Goal: Information Seeking & Learning: Check status

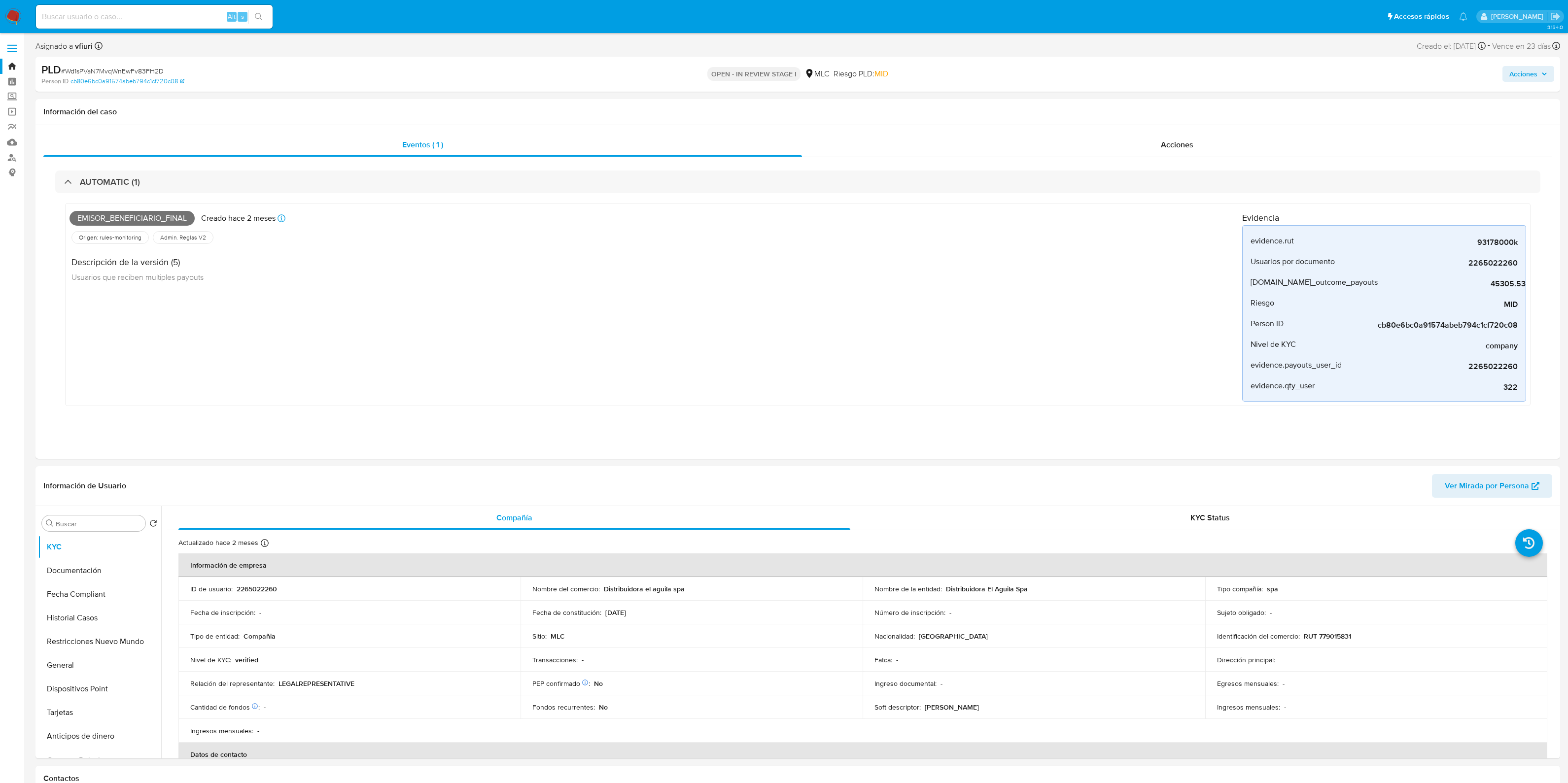
select select "10"
click at [271, 588] on p "2265022260" at bounding box center [257, 589] width 40 height 9
copy p "2265022260"
click at [1335, 636] on p "RUT 779015831" at bounding box center [1327, 636] width 47 height 9
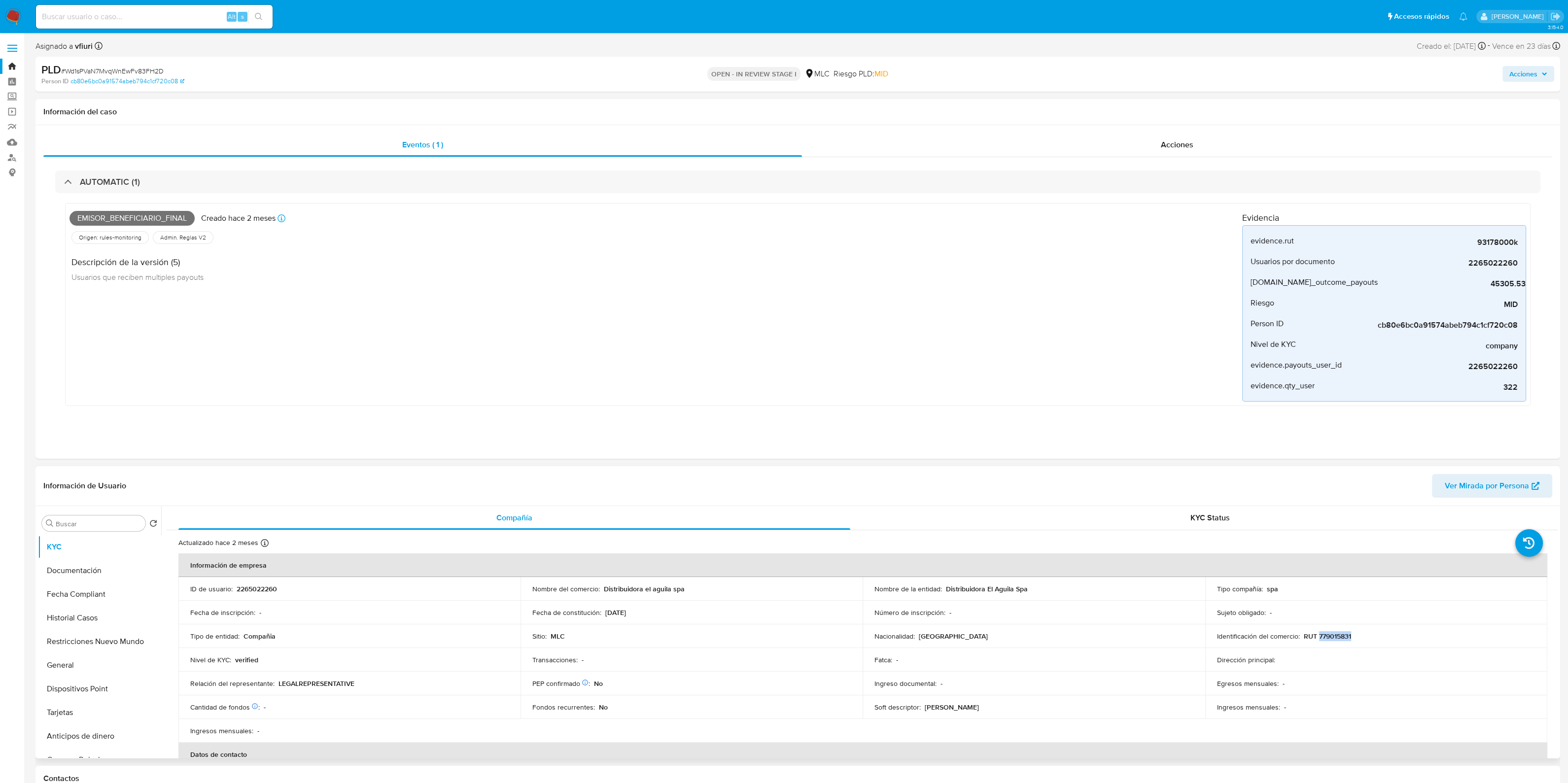
click at [1335, 636] on p "RUT 779015831" at bounding box center [1327, 636] width 47 height 9
copy p "779015831"
select select "10"
click at [1506, 235] on div "93178000K" at bounding box center [1444, 241] width 148 height 21
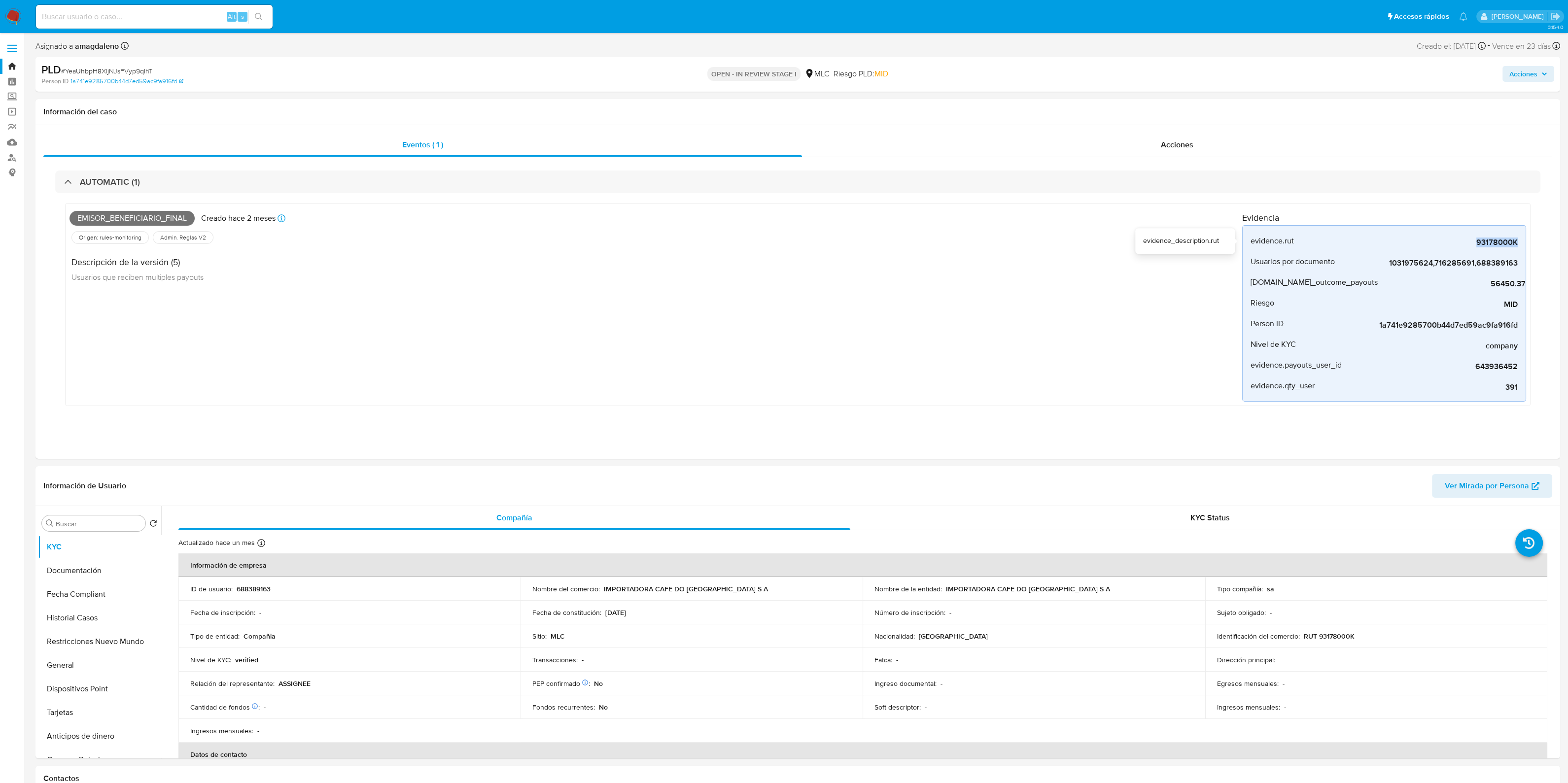
copy span "93178000K"
click at [1343, 632] on p "RUT 93178000K" at bounding box center [1329, 636] width 51 height 9
click at [1045, 302] on div "Emisor_beneficiario_final Creado hace 2 meses Creado: 12/06/2025 05:03:38 Orige…" at bounding box center [656, 304] width 1172 height 194
click at [1334, 637] on p "RUT 93178000K" at bounding box center [1329, 636] width 51 height 9
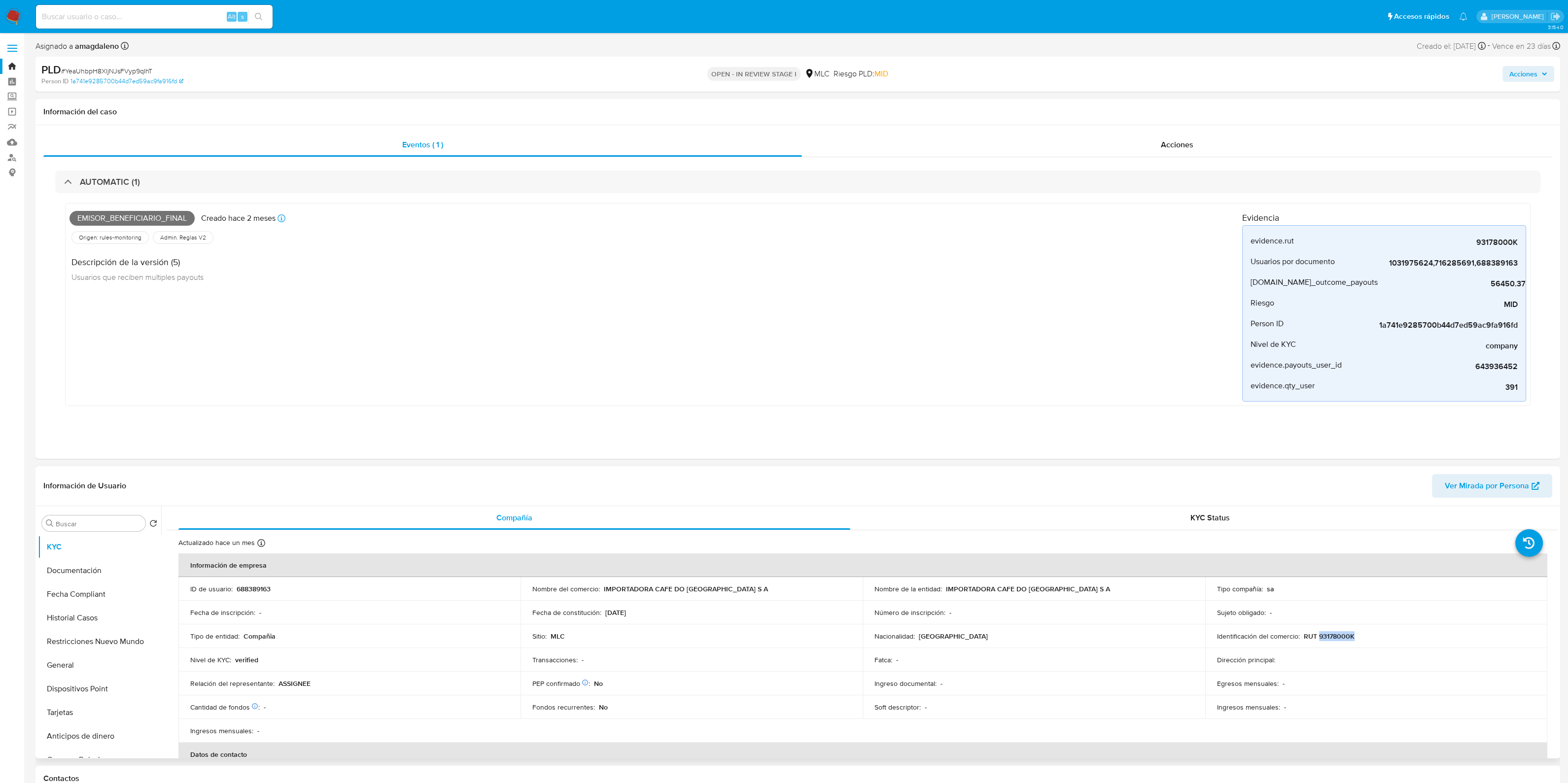
click at [1334, 637] on p "RUT 93178000K" at bounding box center [1329, 636] width 51 height 9
click at [711, 399] on div "Emisor_beneficiario_final Creado hace 2 meses Creado: 12/06/2025 05:03:38 Orige…" at bounding box center [656, 304] width 1172 height 194
click at [684, 442] on div "Eventos ( 1 ) Acciones AUTOMATIC (1) Emisor_beneficiario_final Creado hace 2 me…" at bounding box center [798, 291] width 1525 height 334
click at [253, 588] on p "688389163" at bounding box center [253, 589] width 34 height 9
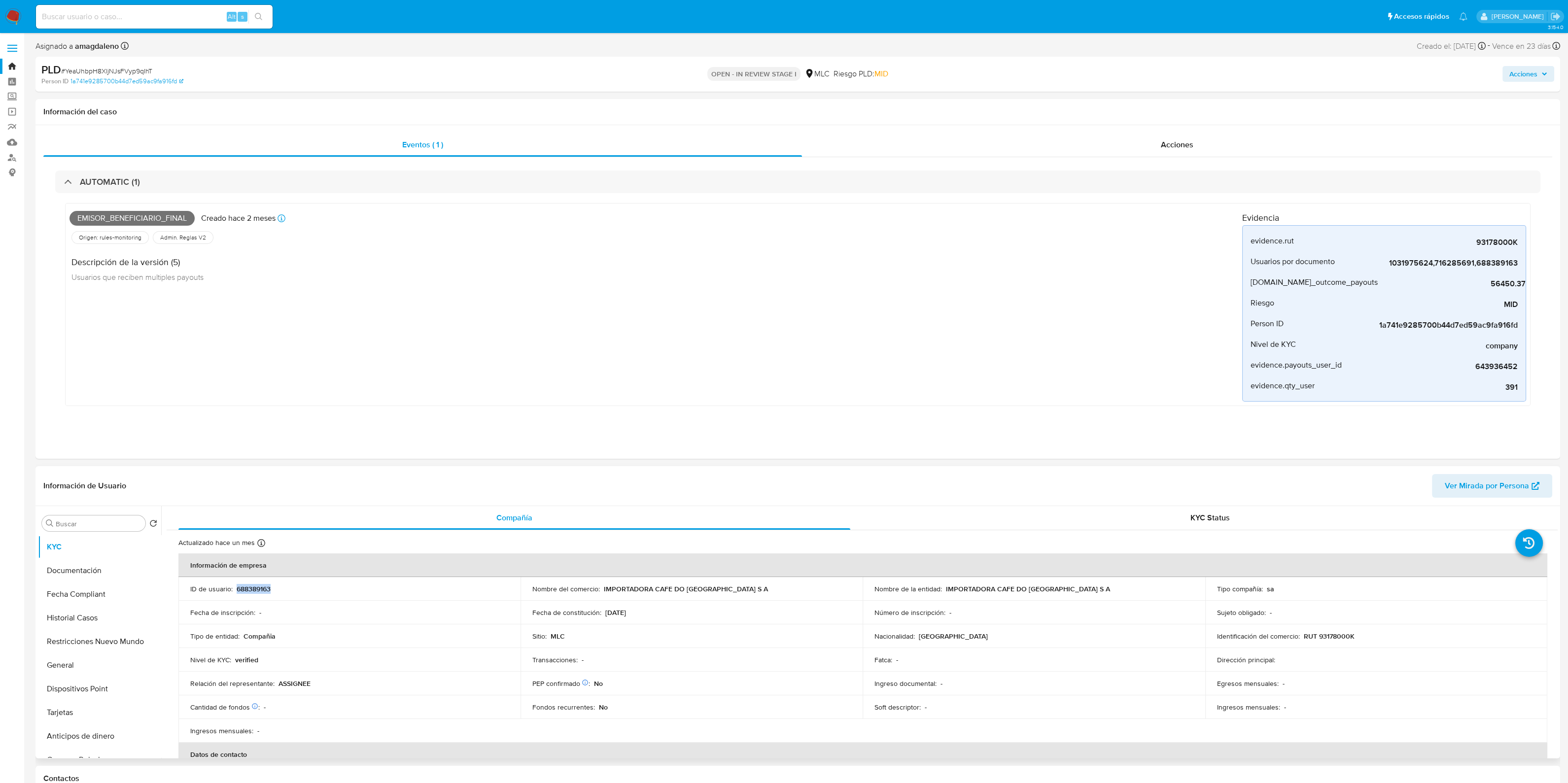
copy p "688389163"
drag, startPoint x: 1366, startPoint y: 637, endPoint x: 1300, endPoint y: 636, distance: 66.0
click at [1300, 636] on div "Identificación del comercio : RUT 93178000K" at bounding box center [1376, 636] width 318 height 9
copy p "RUT 93178000K"
click at [336, 608] on div "Fecha de inscripción : -" at bounding box center [350, 612] width 318 height 9
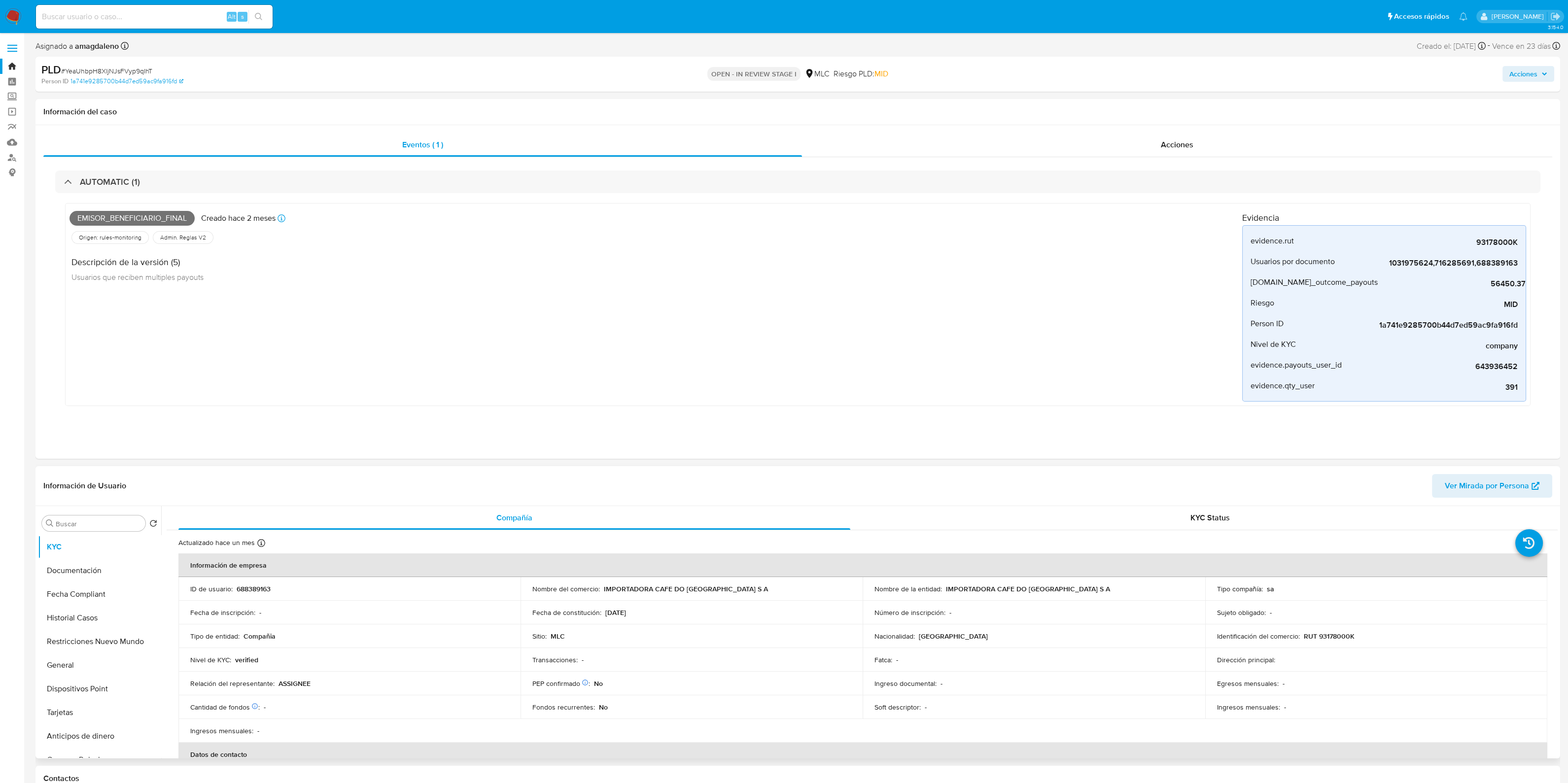
click at [271, 590] on div "ID de usuario : 688389163" at bounding box center [350, 589] width 318 height 9
click at [269, 590] on p "688389163" at bounding box center [253, 589] width 34 height 9
click at [260, 588] on p "688389163" at bounding box center [253, 589] width 34 height 9
copy p "688389163"
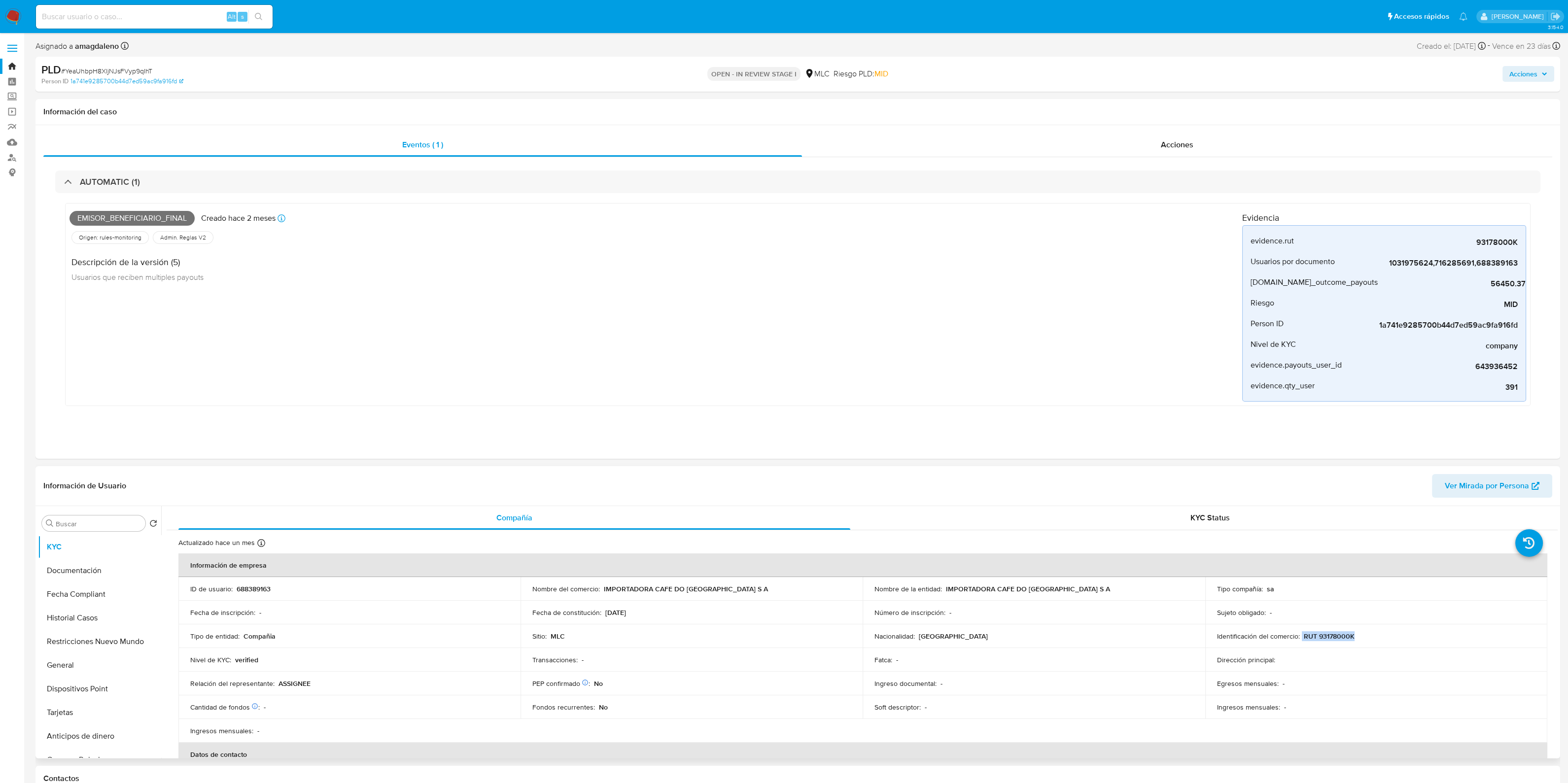
drag, startPoint x: 1356, startPoint y: 634, endPoint x: 1306, endPoint y: 643, distance: 50.8
click at [1298, 637] on div "Identificación del comercio : RUT 93178000K" at bounding box center [1376, 636] width 318 height 9
copy div "RUT 93178000K"
click at [1490, 240] on span "93178000K" at bounding box center [1444, 242] width 148 height 10
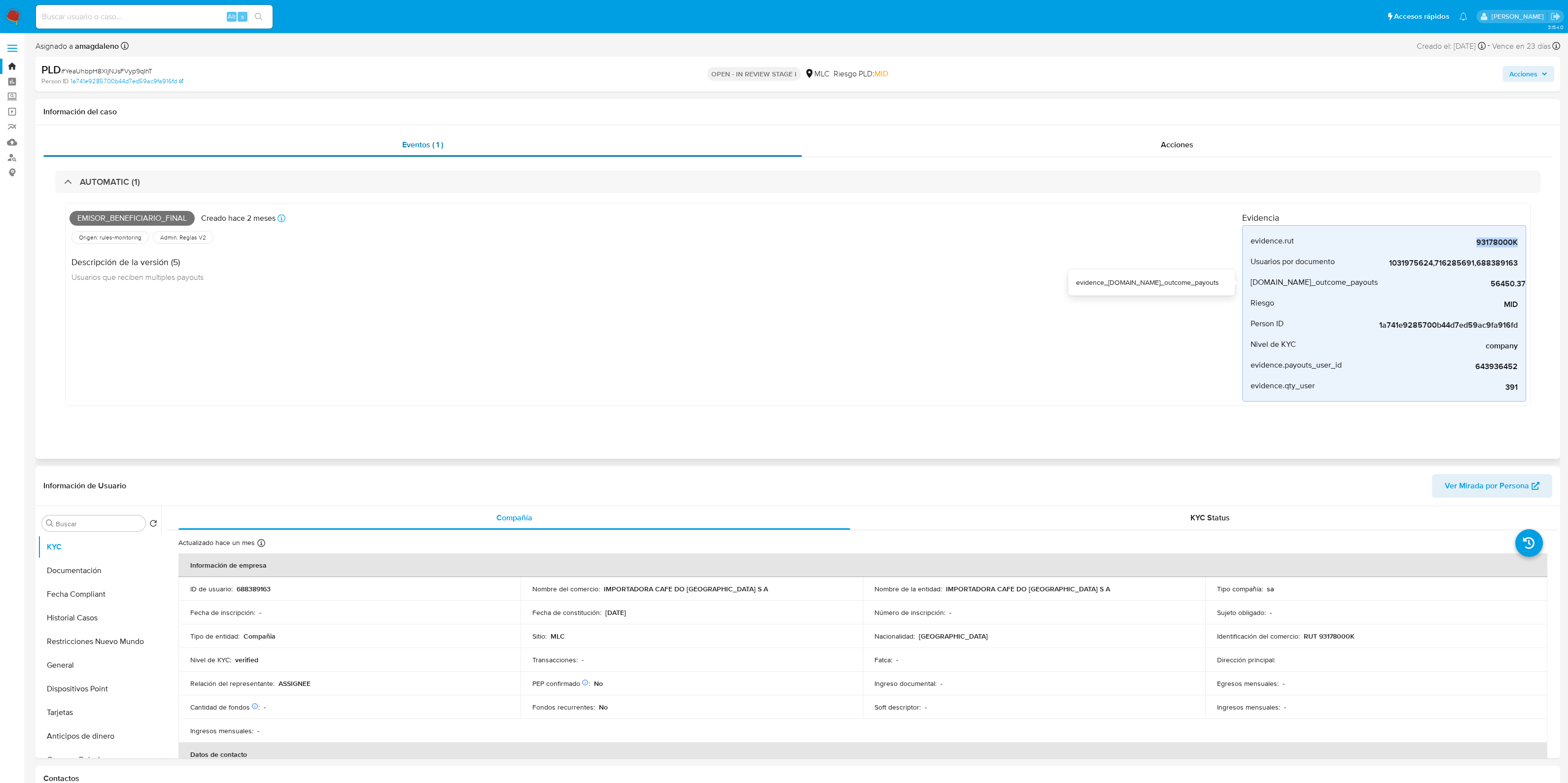
copy span "93178000K"
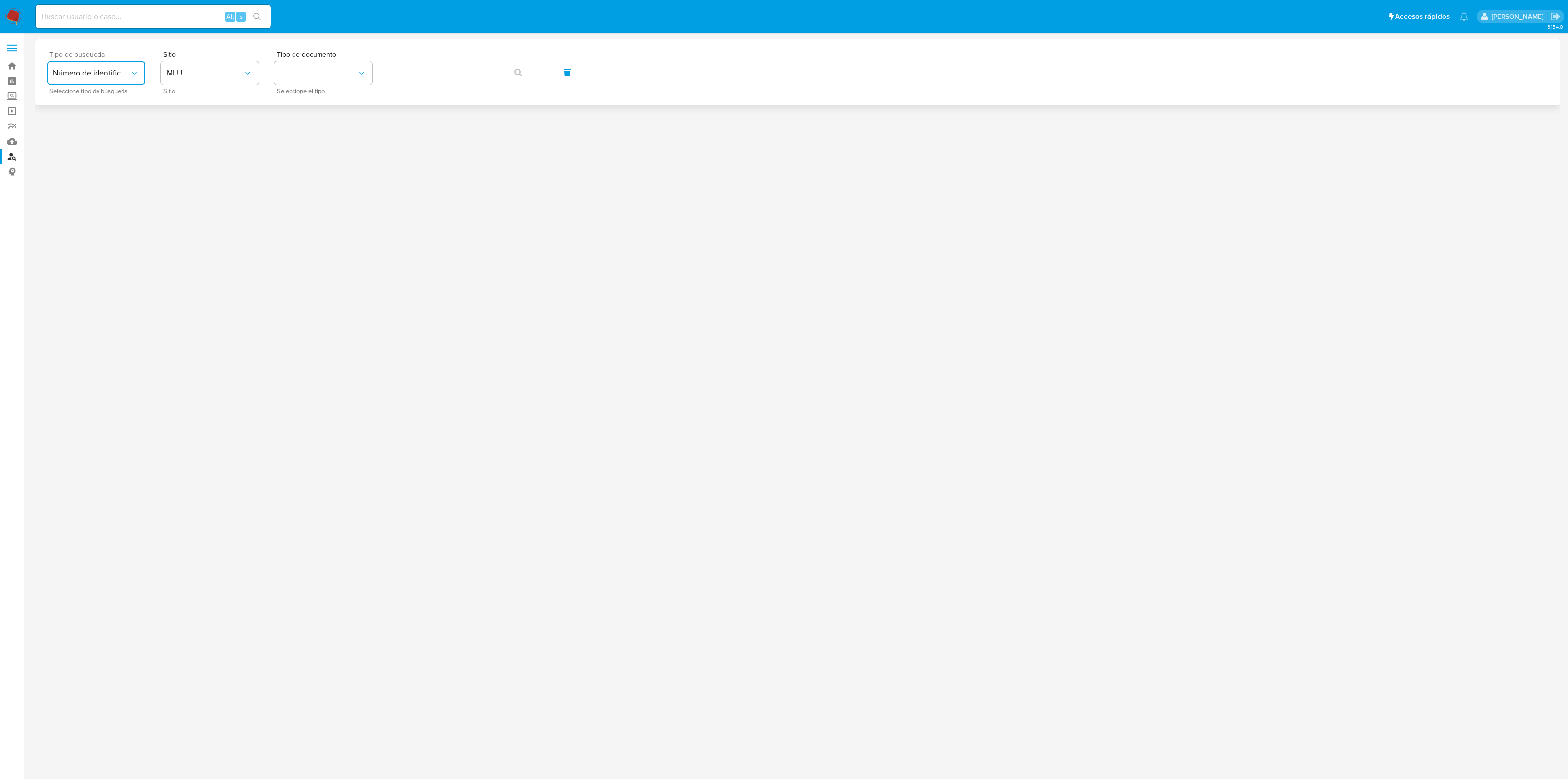
click at [117, 68] on span "Número de identificación" at bounding box center [91, 73] width 77 height 10
click at [97, 106] on span "Número de identificación" at bounding box center [93, 104] width 80 height 19
click at [210, 79] on button "site_id" at bounding box center [209, 73] width 98 height 24
click at [193, 233] on div "MLC" at bounding box center [207, 241] width 80 height 24
click at [339, 75] on button "identificationType" at bounding box center [323, 73] width 98 height 24
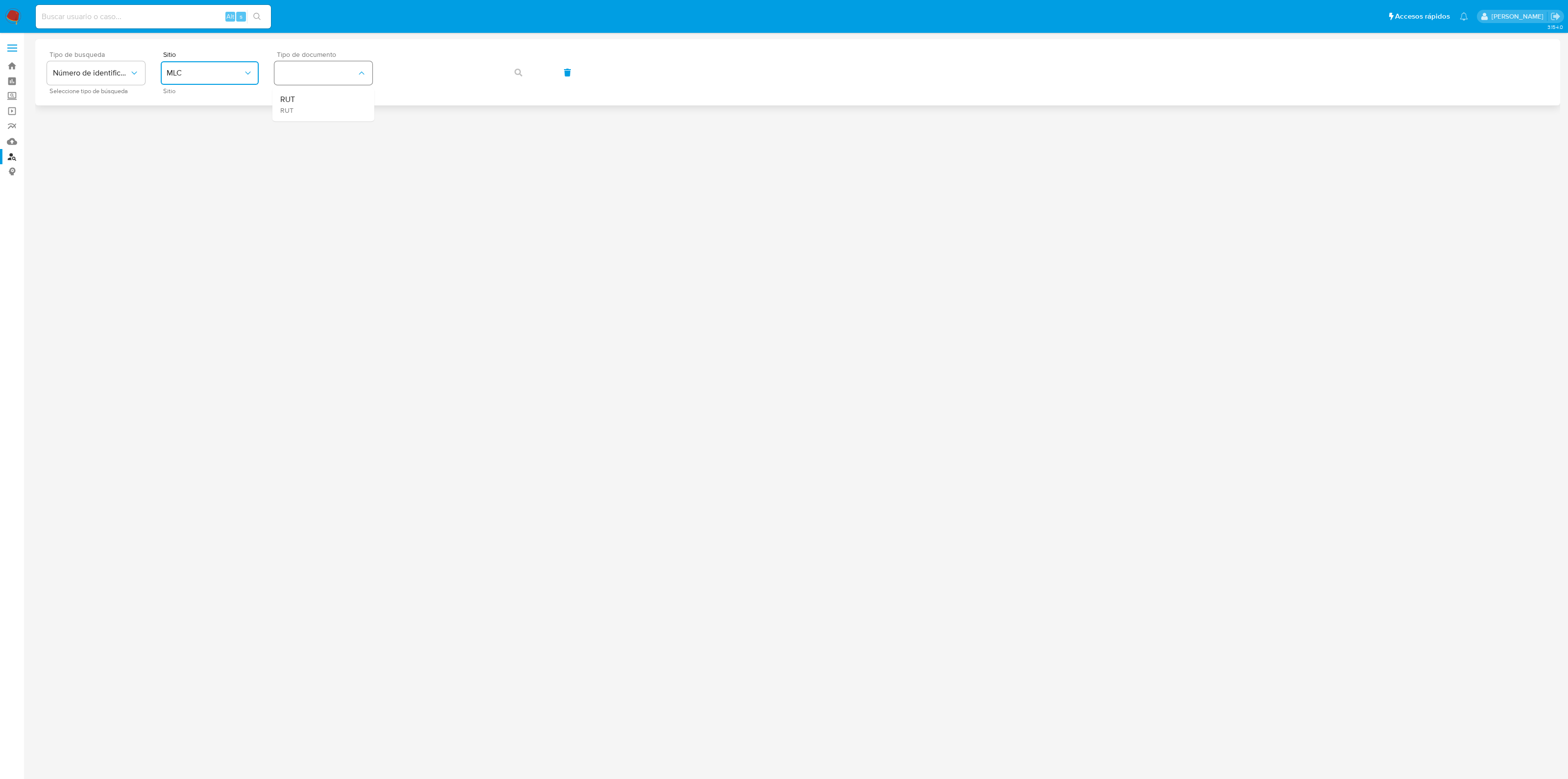
click at [329, 104] on div "RUT RUT" at bounding box center [320, 104] width 80 height 33
click at [523, 72] on button "button" at bounding box center [518, 72] width 33 height 24
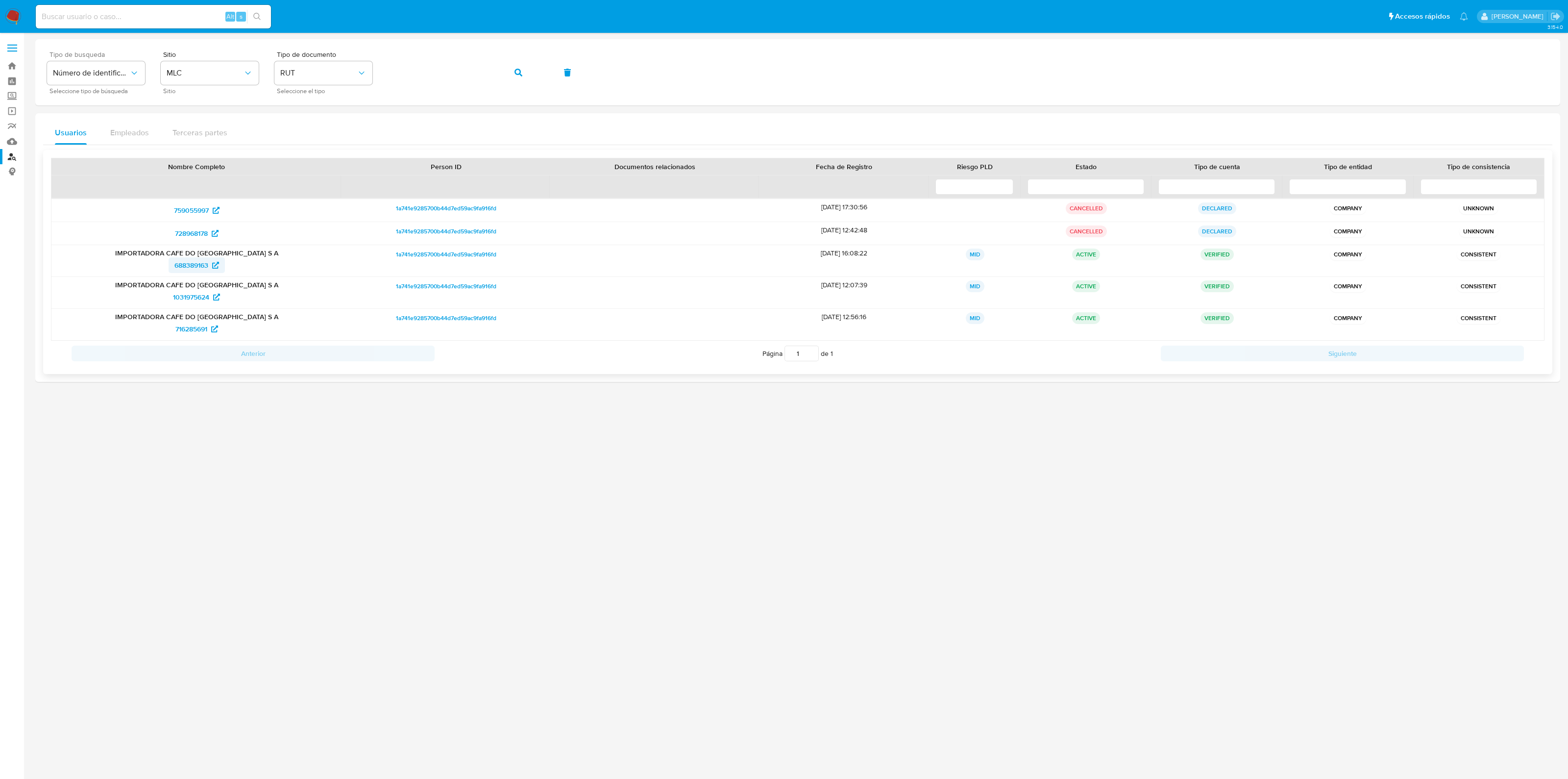
click at [186, 264] on span "688389163" at bounding box center [192, 266] width 34 height 16
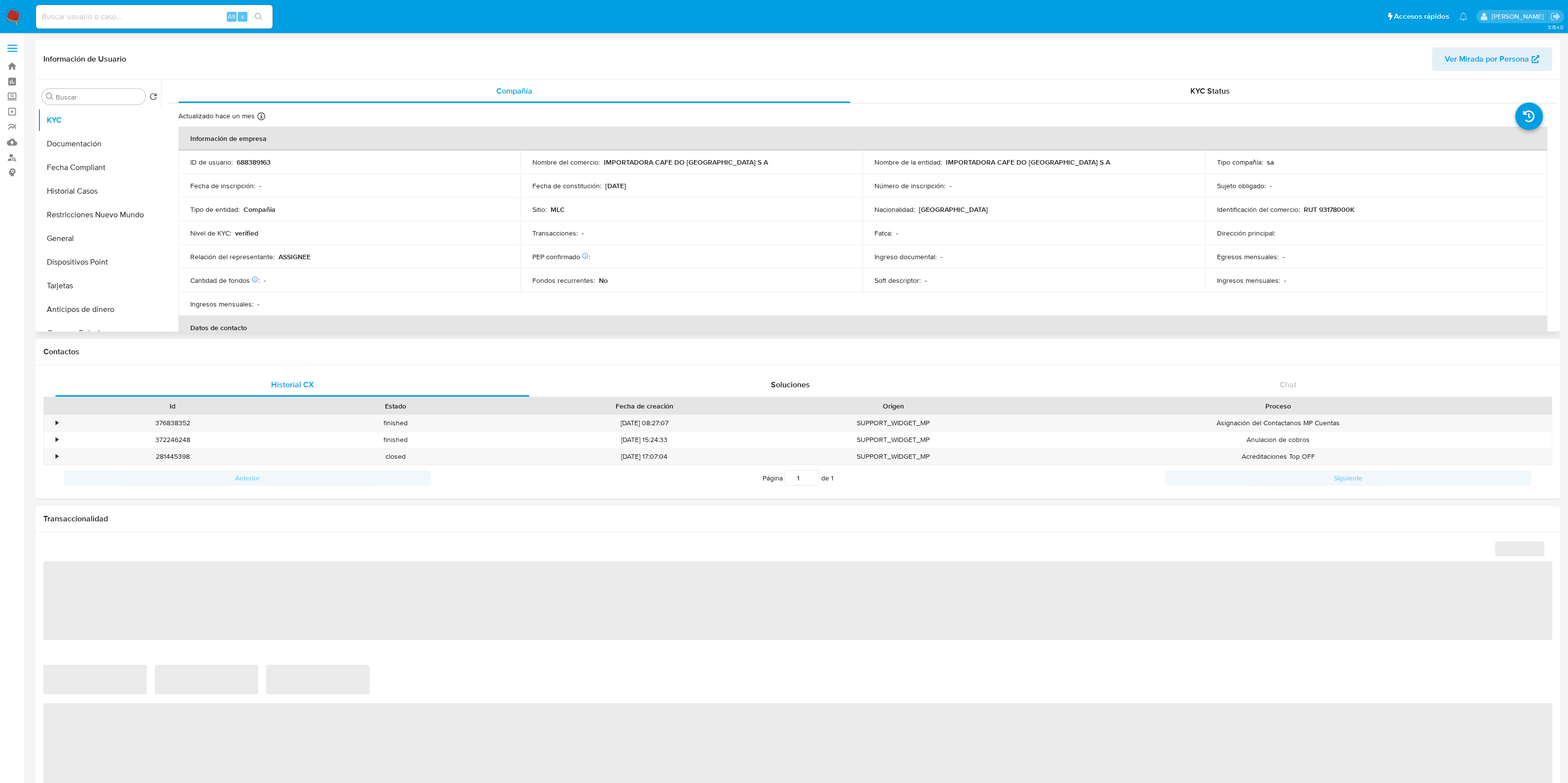
select select "10"
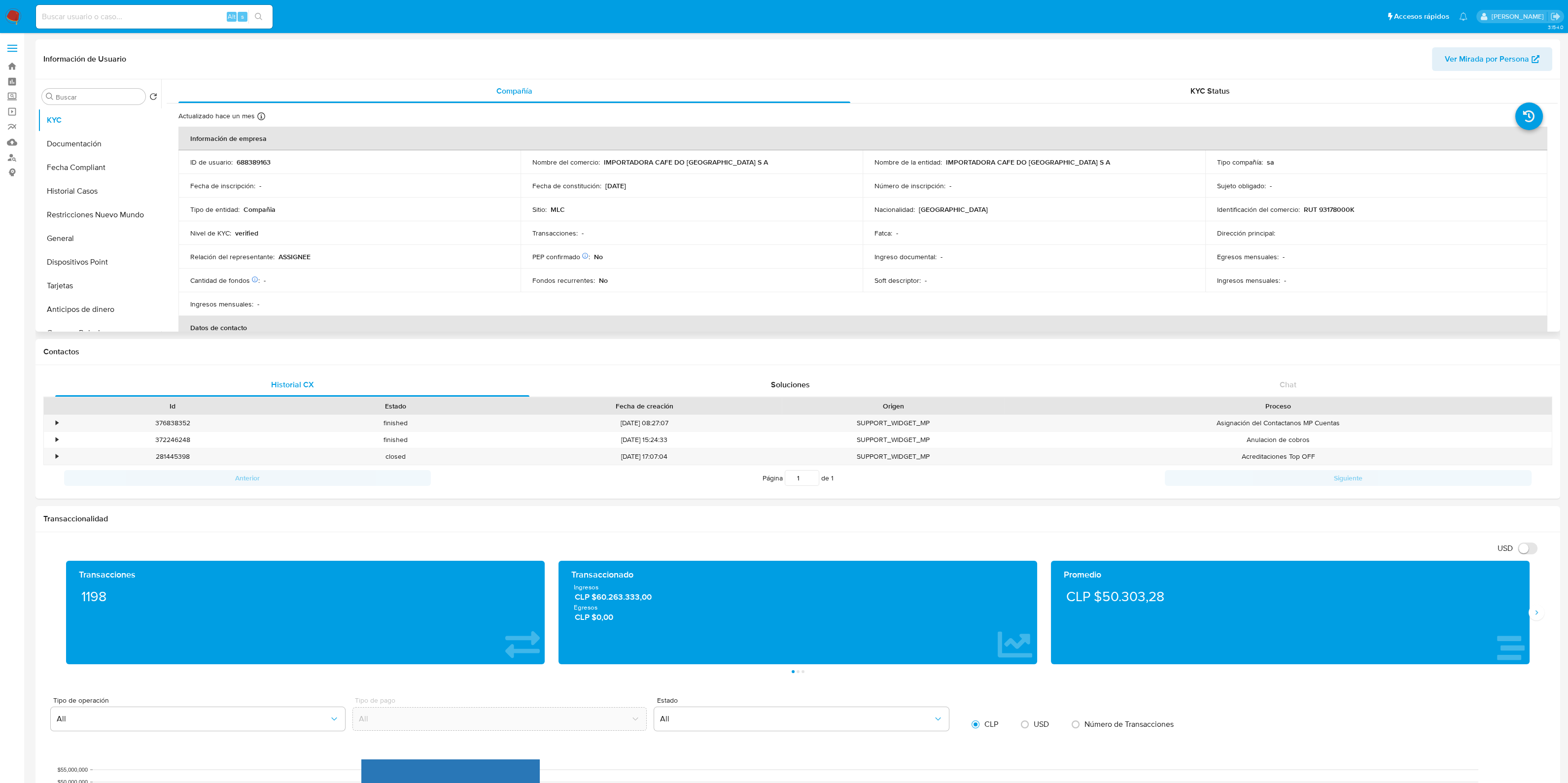
click at [1334, 209] on p "RUT 93178000K" at bounding box center [1329, 209] width 51 height 9
click at [1184, 93] on div "KYC Status" at bounding box center [1209, 91] width 672 height 24
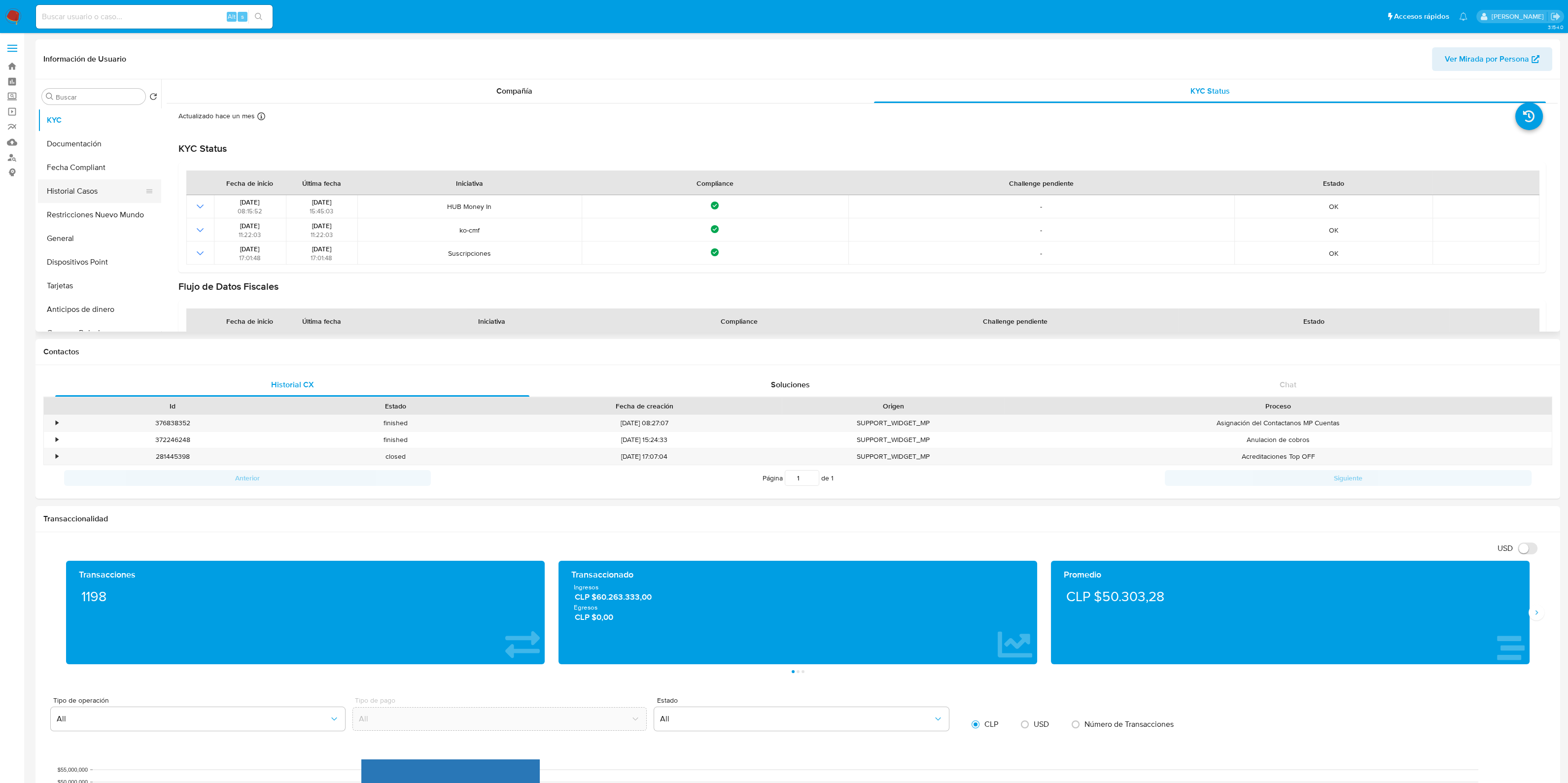
click at [95, 189] on button "Historial Casos" at bounding box center [96, 191] width 115 height 24
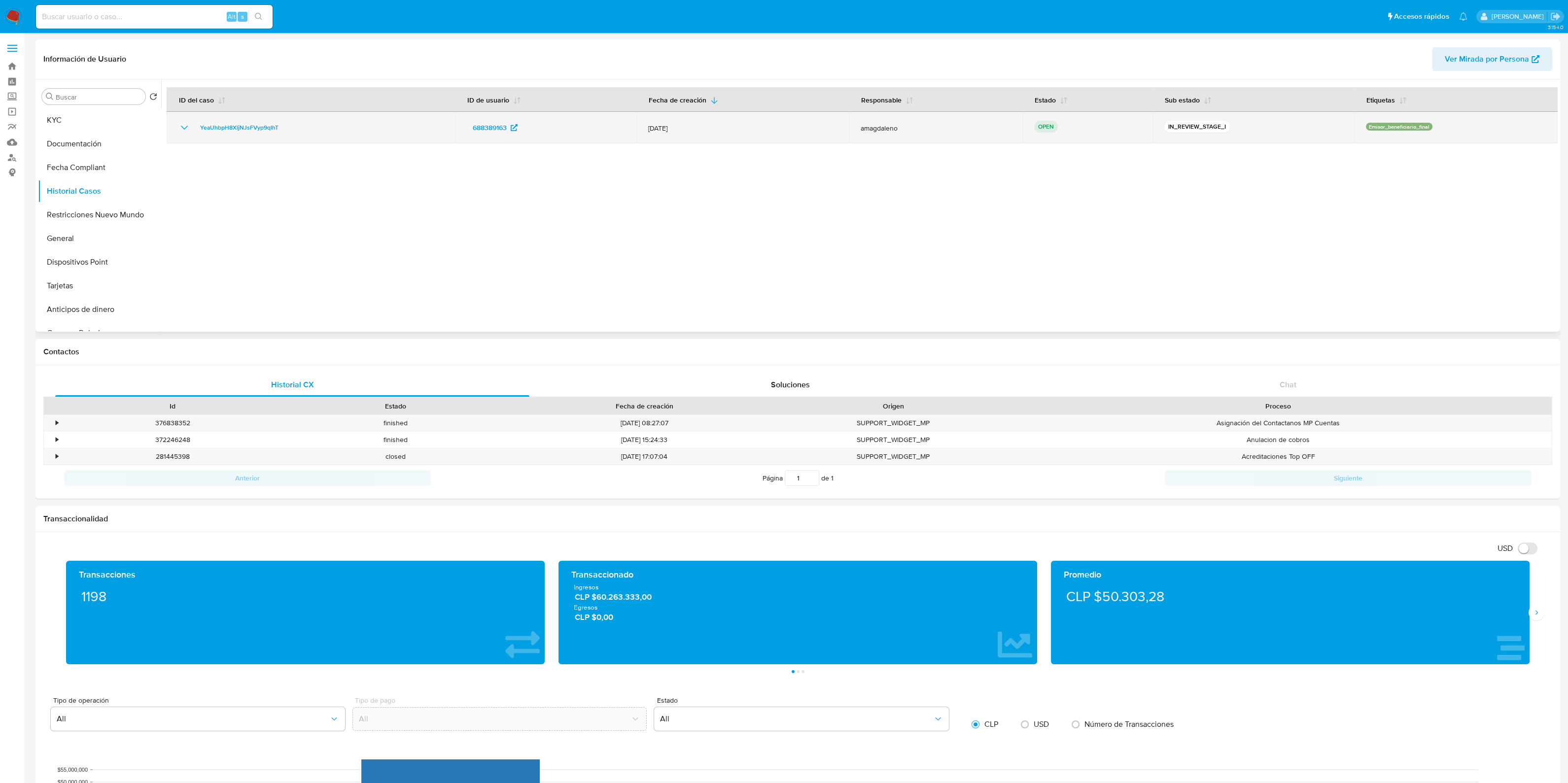
click at [181, 122] on icon "Mostrar/Ocultar" at bounding box center [184, 127] width 12 height 12
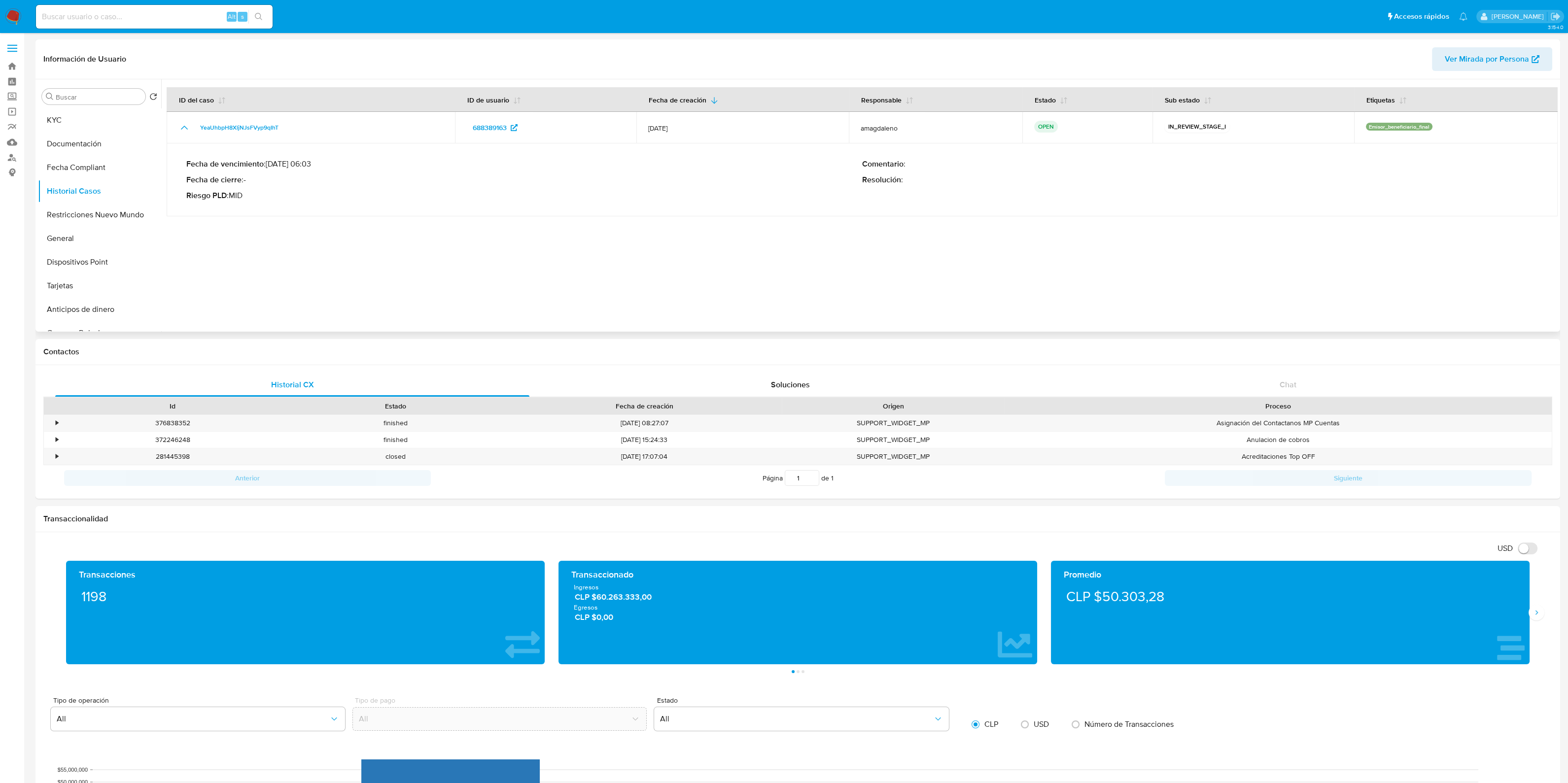
drag, startPoint x: 197, startPoint y: 159, endPoint x: 271, endPoint y: 193, distance: 81.4
click at [271, 193] on div "Fecha de vencimiento : 10/09/2025 06:03 Fecha de cierre : - Riesgo PLD : MID" at bounding box center [524, 180] width 676 height 42
click at [271, 193] on p "Riesgo PLD : MID" at bounding box center [524, 196] width 676 height 10
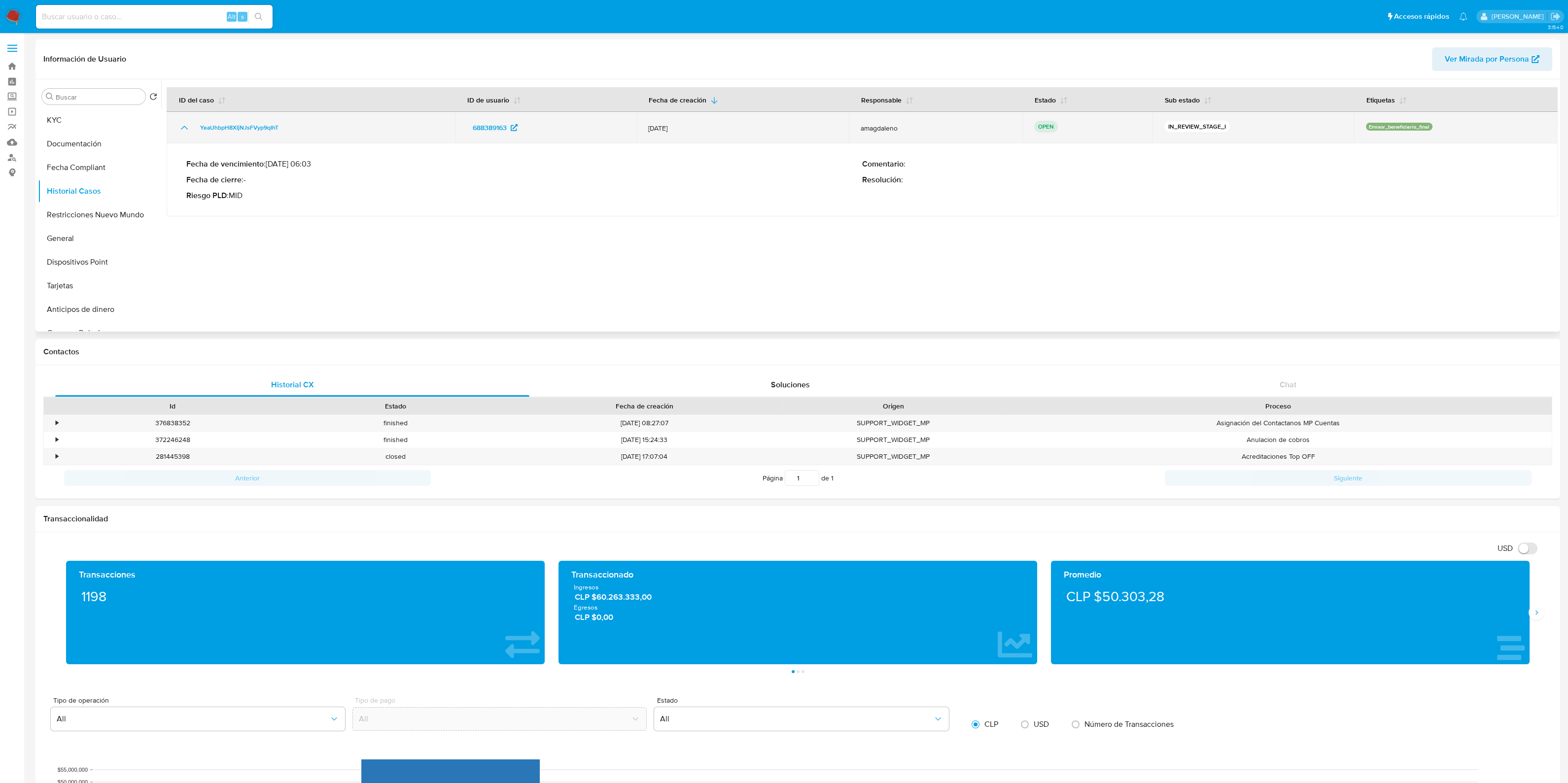
click at [181, 129] on icon "Mostrar/Ocultar" at bounding box center [184, 127] width 12 height 12
click at [185, 127] on icon "Mostrar/Ocultar" at bounding box center [184, 127] width 12 height 12
click at [235, 133] on span "YeaUhbpH8XljNJsFVyp9qIhT" at bounding box center [239, 127] width 78 height 12
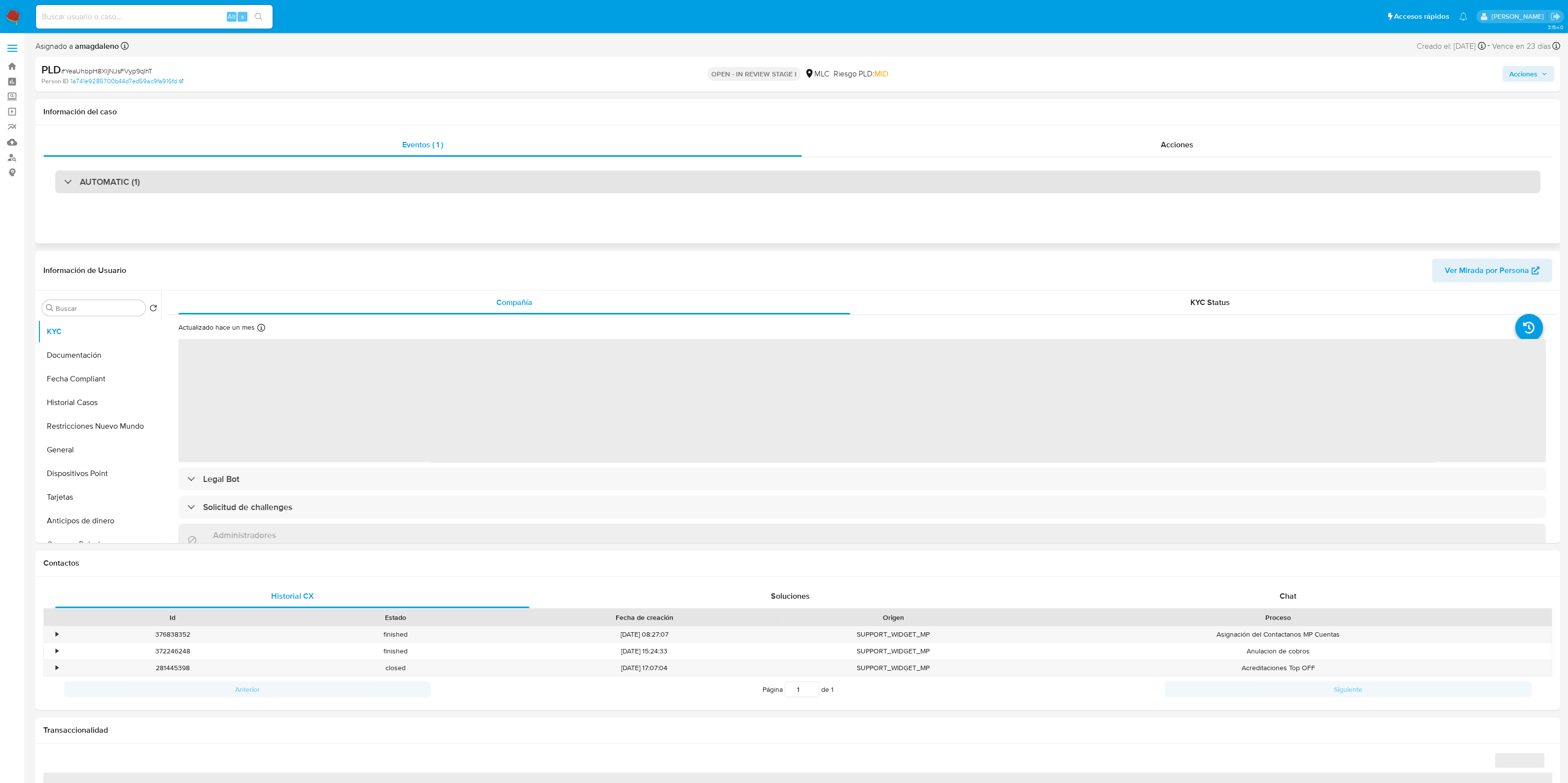
click at [593, 189] on div "AUTOMATIC (1)" at bounding box center [797, 182] width 1485 height 23
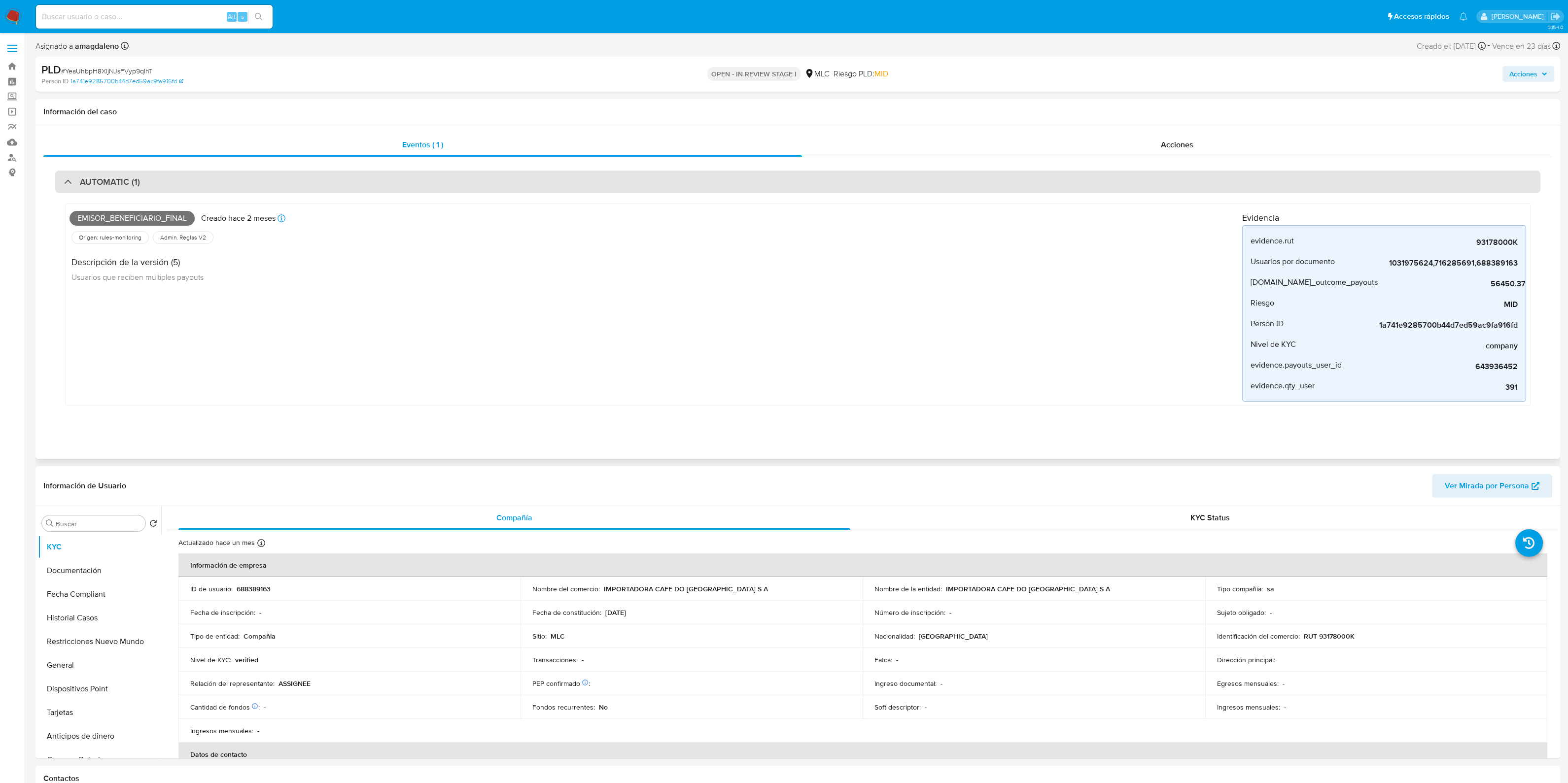
select select "10"
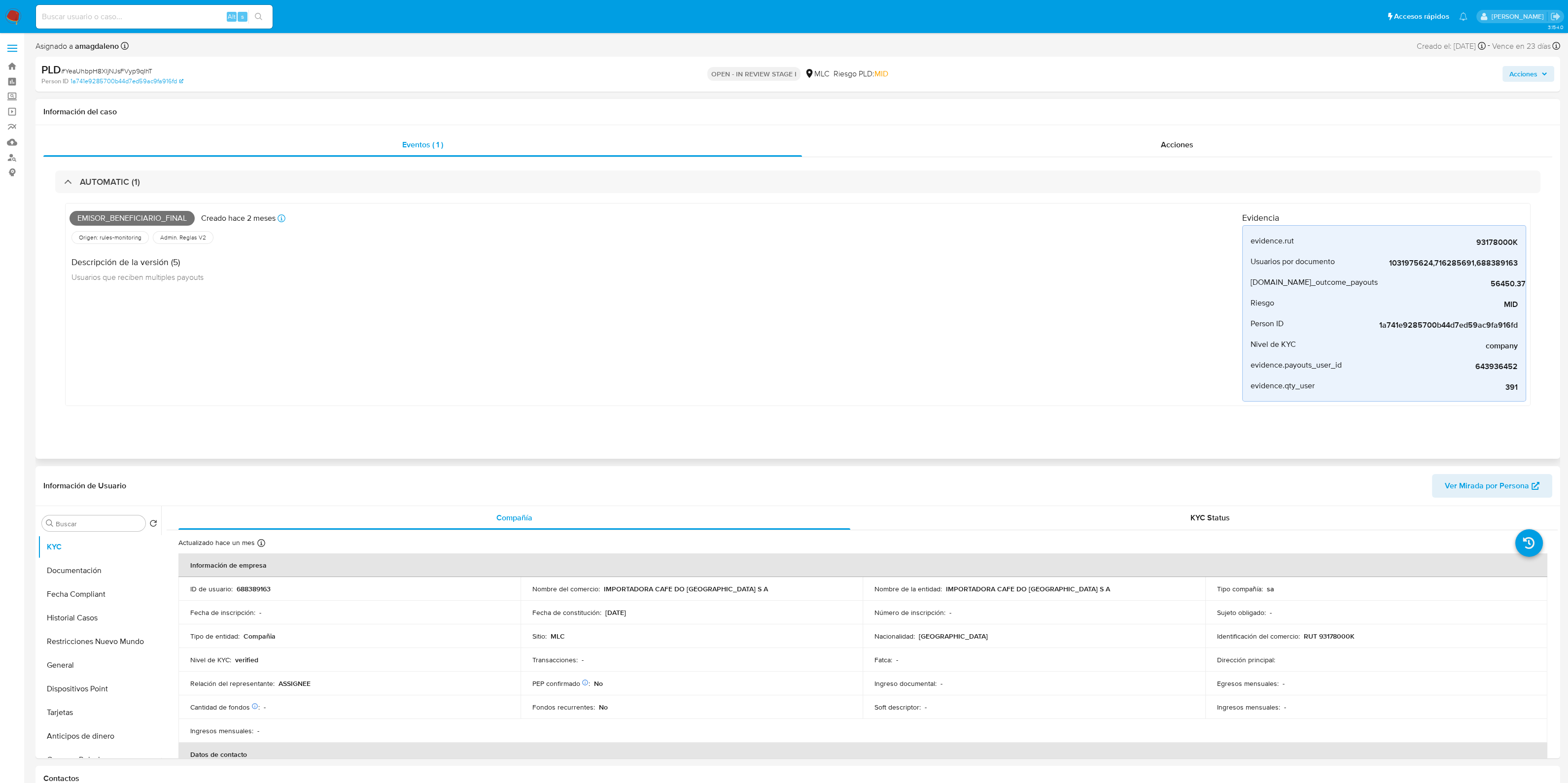
click at [121, 215] on span "Emisor_beneficiario_final" at bounding box center [132, 219] width 125 height 15
